Goal: Information Seeking & Learning: Learn about a topic

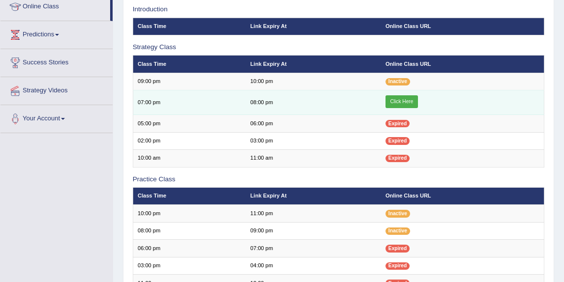
scroll to position [130, 0]
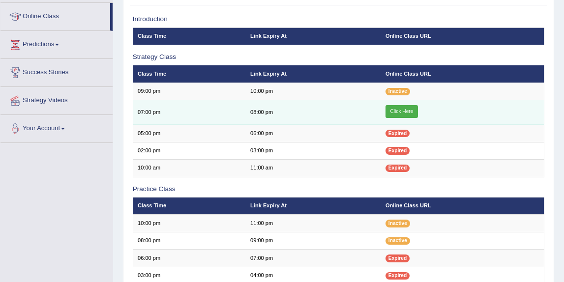
click at [403, 109] on link "Click Here" at bounding box center [402, 111] width 32 height 13
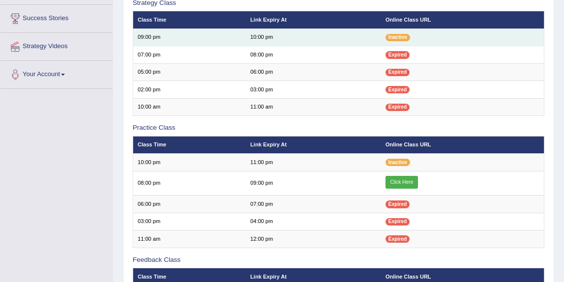
scroll to position [183, 0]
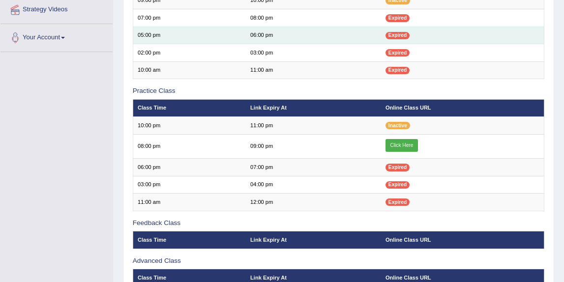
scroll to position [307, 0]
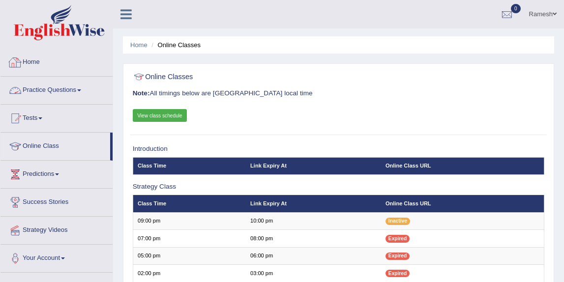
click at [37, 60] on link "Home" at bounding box center [56, 61] width 112 height 25
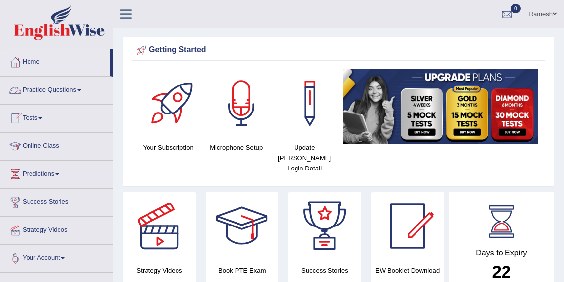
click at [61, 96] on link "Practice Questions" at bounding box center [56, 89] width 112 height 25
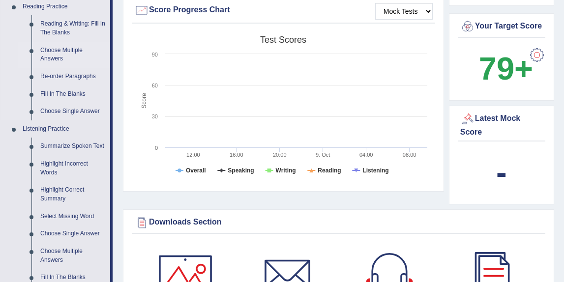
scroll to position [299, 0]
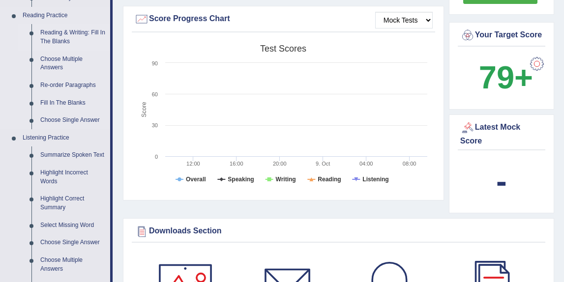
click at [53, 31] on link "Reading & Writing: Fill In The Blanks" at bounding box center [73, 37] width 74 height 26
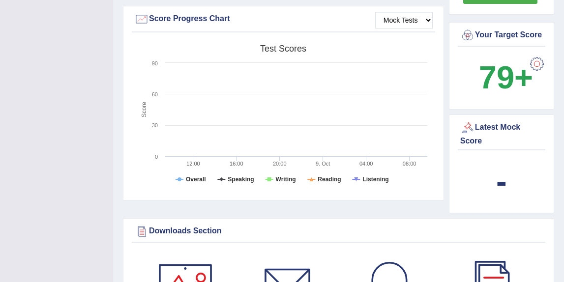
scroll to position [167, 0]
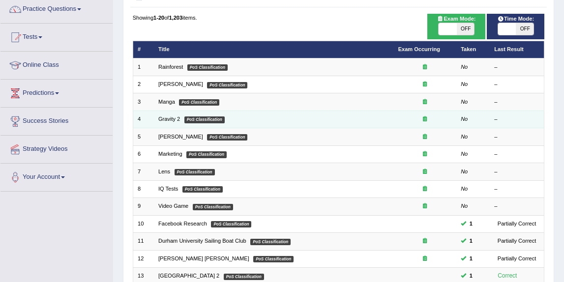
scroll to position [87, 0]
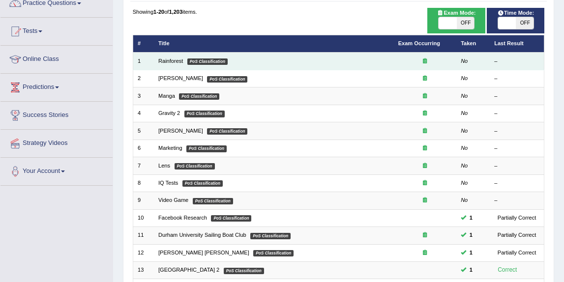
click at [250, 62] on td "Rainforest PoS Classification" at bounding box center [274, 61] width 240 height 17
click at [171, 60] on link "Rainforest" at bounding box center [170, 61] width 25 height 6
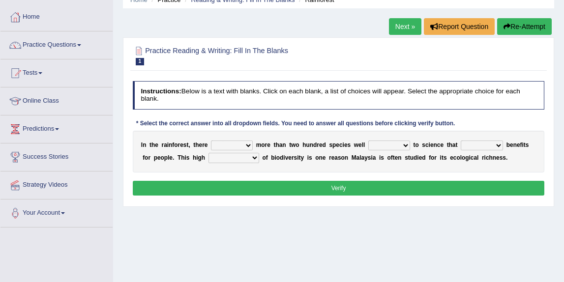
scroll to position [53, 0]
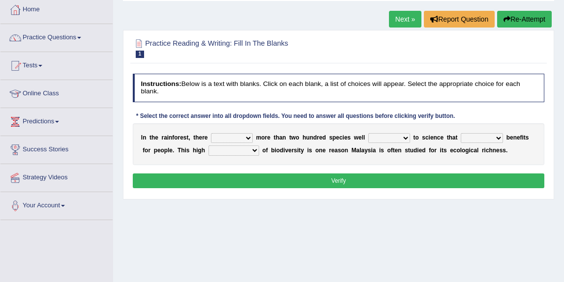
click at [234, 139] on select "have can be has is" at bounding box center [232, 138] width 42 height 10
select select "is"
click at [211, 133] on select "have can be has is" at bounding box center [232, 138] width 42 height 10
click at [389, 138] on select "knowing known knew know" at bounding box center [390, 138] width 42 height 10
select select "known"
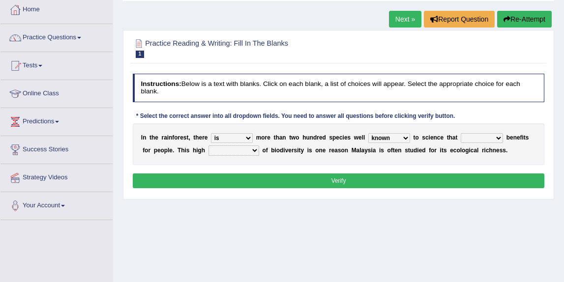
click at [369, 133] on select "knowing known knew know" at bounding box center [390, 138] width 42 height 10
click at [485, 139] on select "contain contained containing contains" at bounding box center [482, 138] width 42 height 10
select select "contain"
click at [461, 133] on select "contain contained containing contains" at bounding box center [482, 138] width 42 height 10
click at [251, 152] on select "condensation conjunction continuity complexity" at bounding box center [234, 151] width 51 height 10
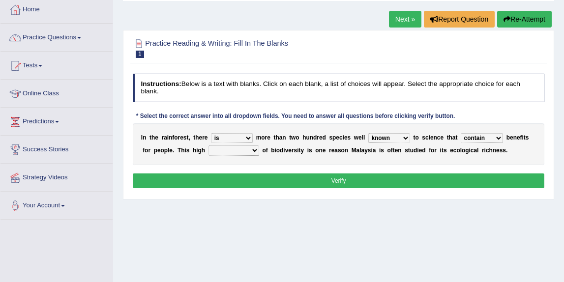
select select "condensation"
click at [209, 146] on select "condensation conjunction continuity complexity" at bounding box center [234, 151] width 51 height 10
click at [273, 180] on button "Verify" at bounding box center [339, 181] width 412 height 14
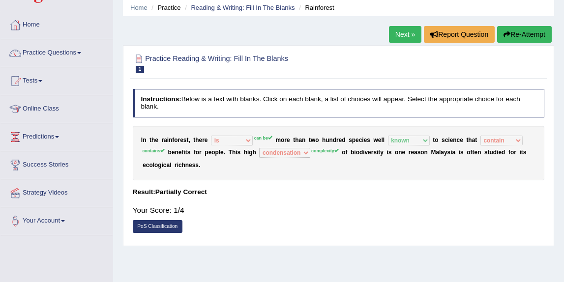
scroll to position [61, 0]
